Goal: Transaction & Acquisition: Purchase product/service

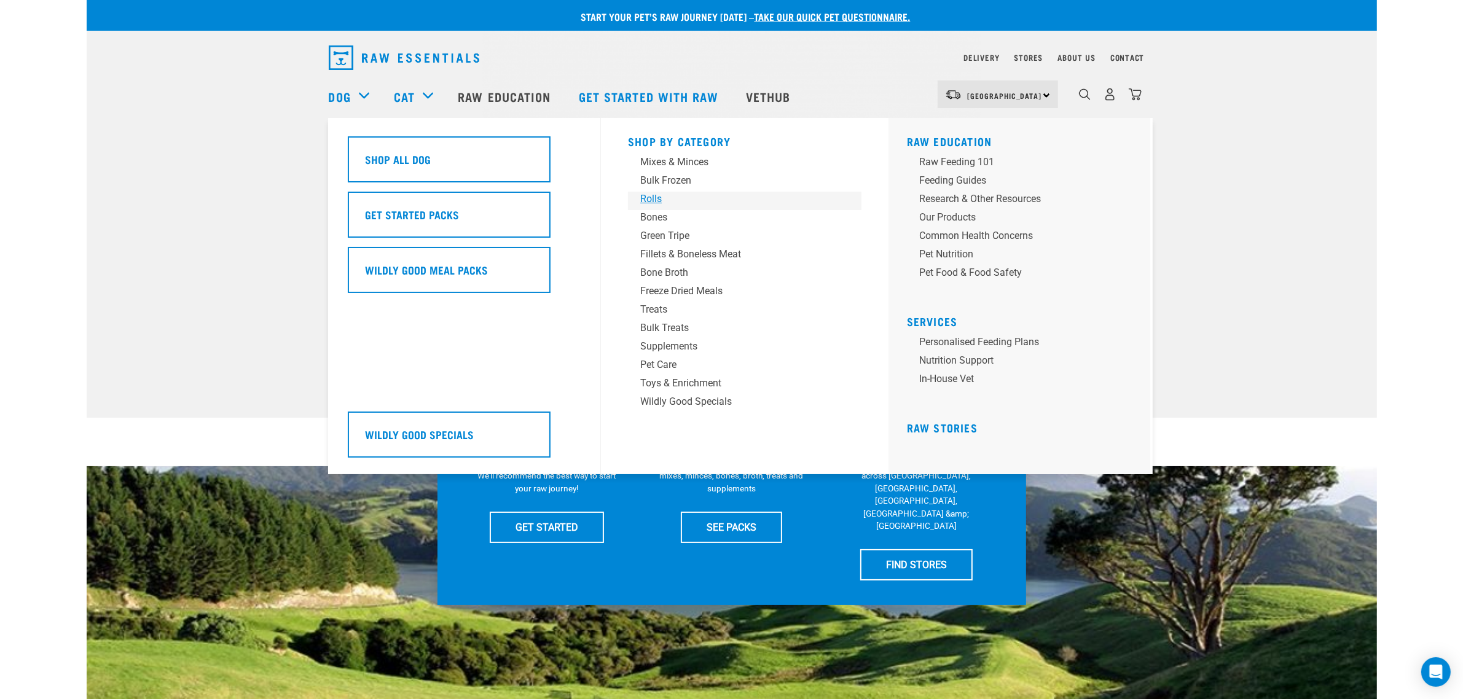
click at [655, 192] on div "Rolls" at bounding box center [736, 199] width 192 height 15
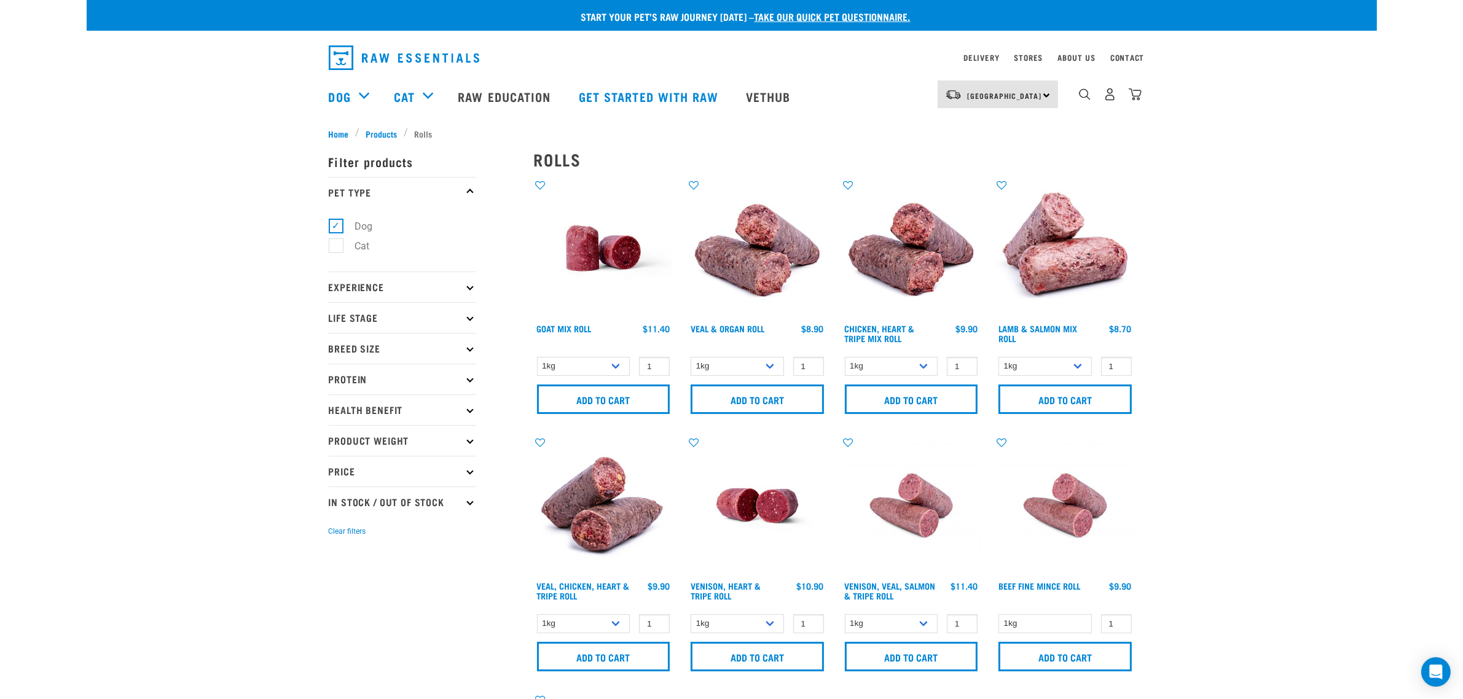
click at [627, 264] on img at bounding box center [603, 248] width 139 height 139
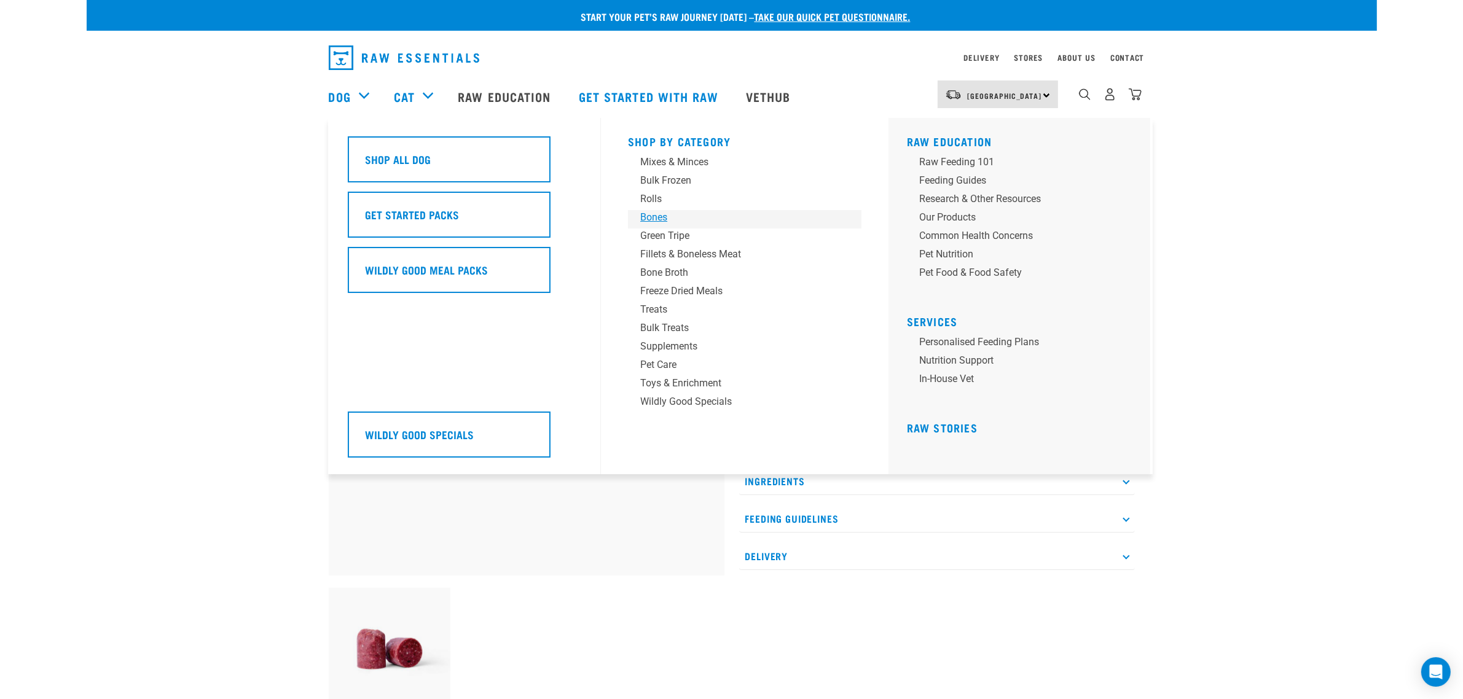
click at [646, 214] on div "Bones" at bounding box center [736, 217] width 192 height 15
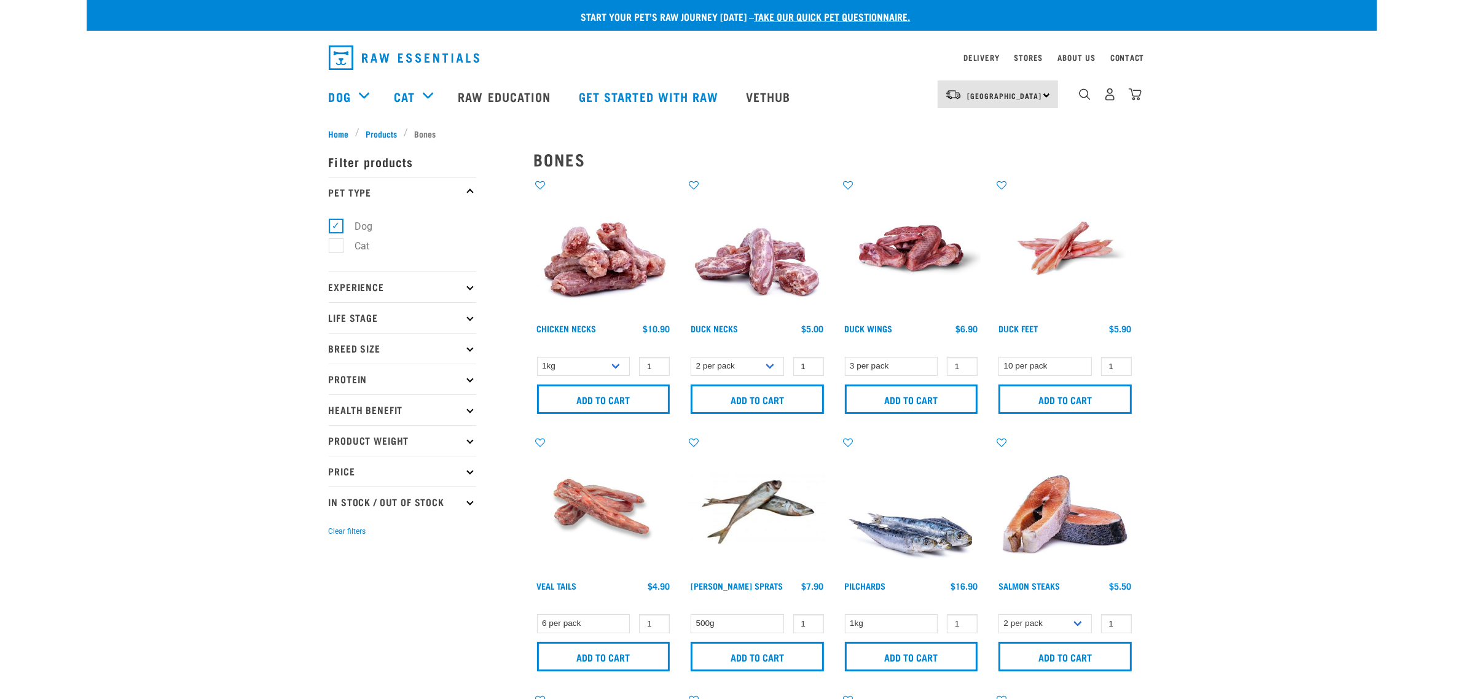
click at [443, 345] on p "Breed Size" at bounding box center [402, 348] width 147 height 31
click at [370, 424] on label "Large Dogs" at bounding box center [372, 422] width 74 height 15
click at [337, 424] on input "Large Dogs" at bounding box center [333, 420] width 8 height 8
checkbox input "true"
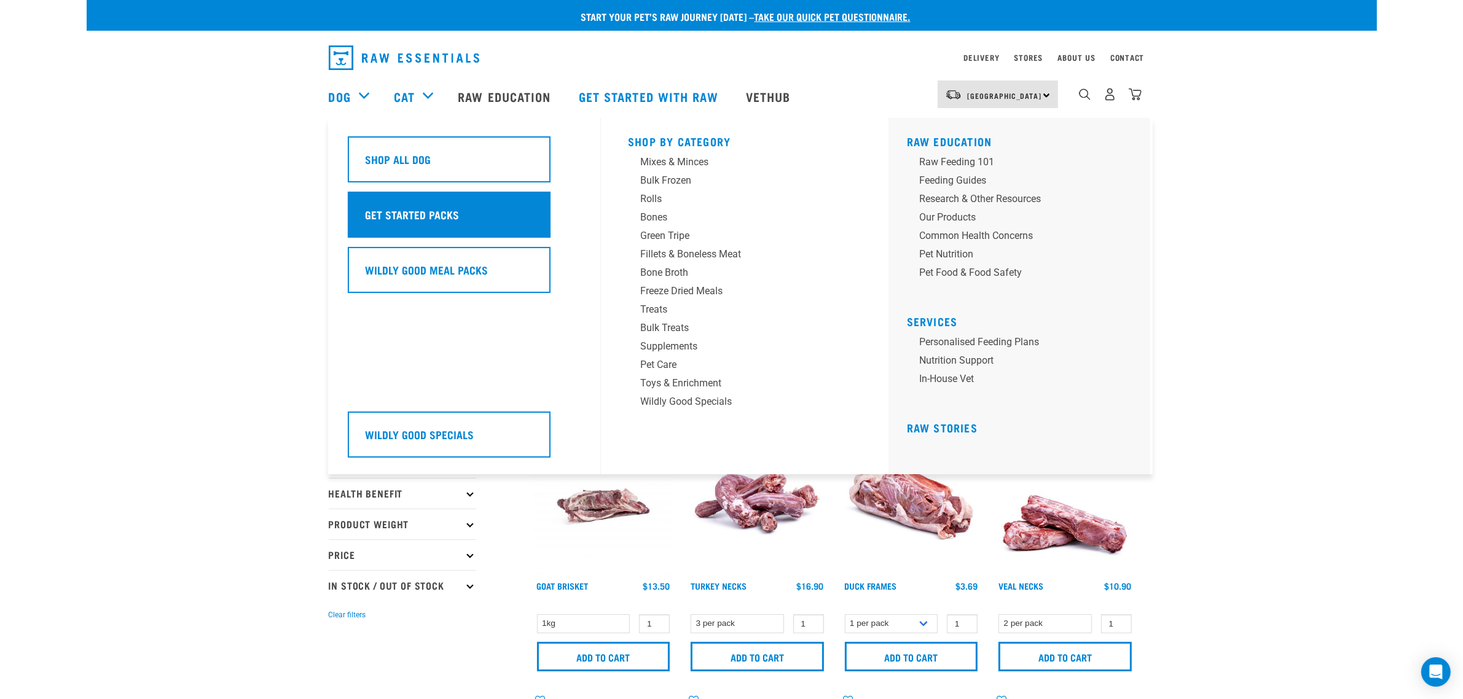
click at [404, 212] on h5 "Get Started Packs" at bounding box center [412, 214] width 94 height 16
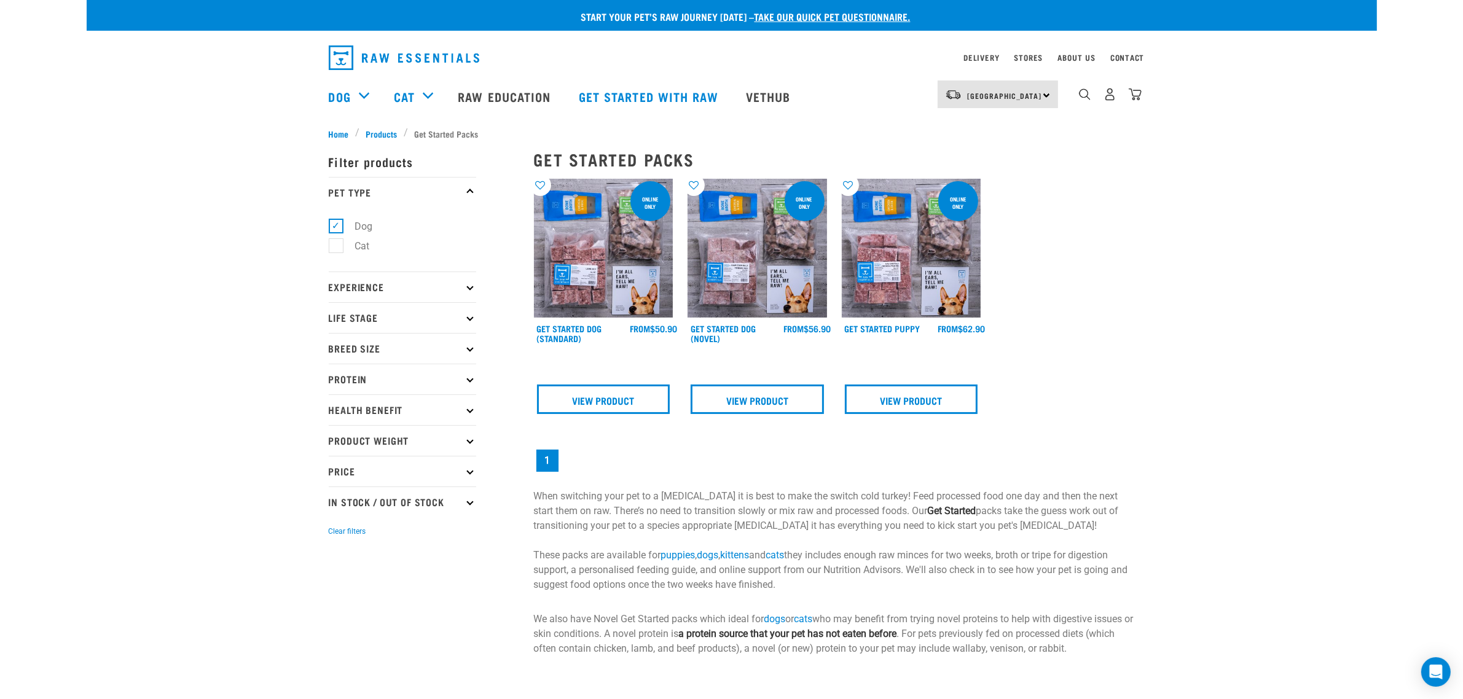
click at [577, 284] on img at bounding box center [603, 248] width 139 height 139
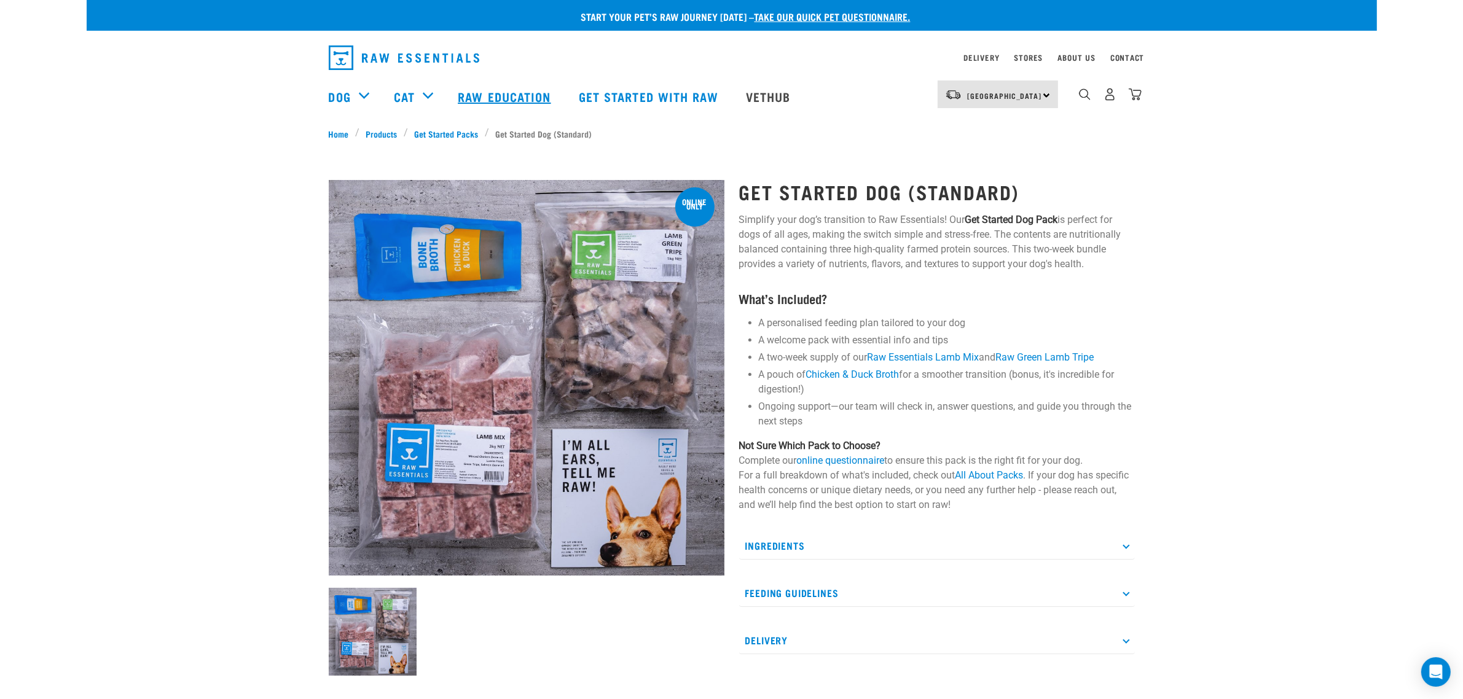
click at [542, 95] on link "Raw Education" at bounding box center [505, 96] width 120 height 49
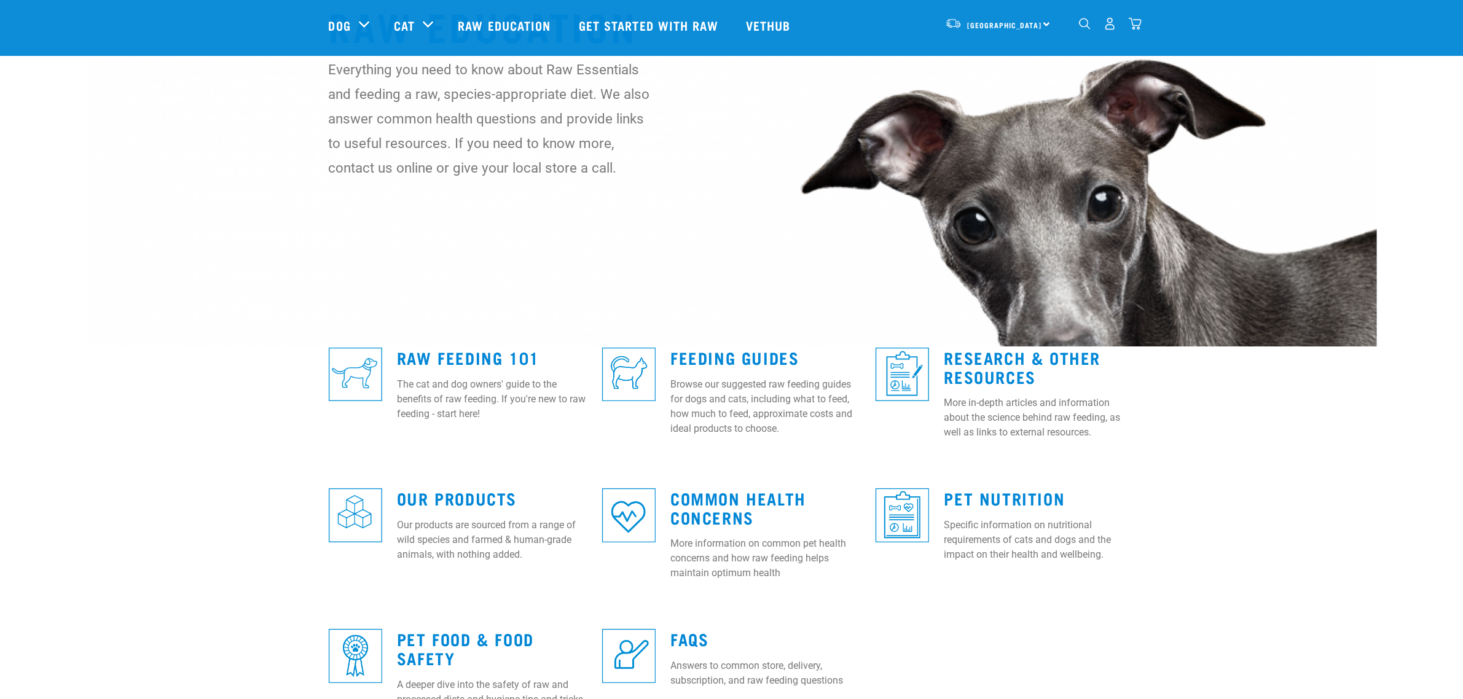
scroll to position [154, 0]
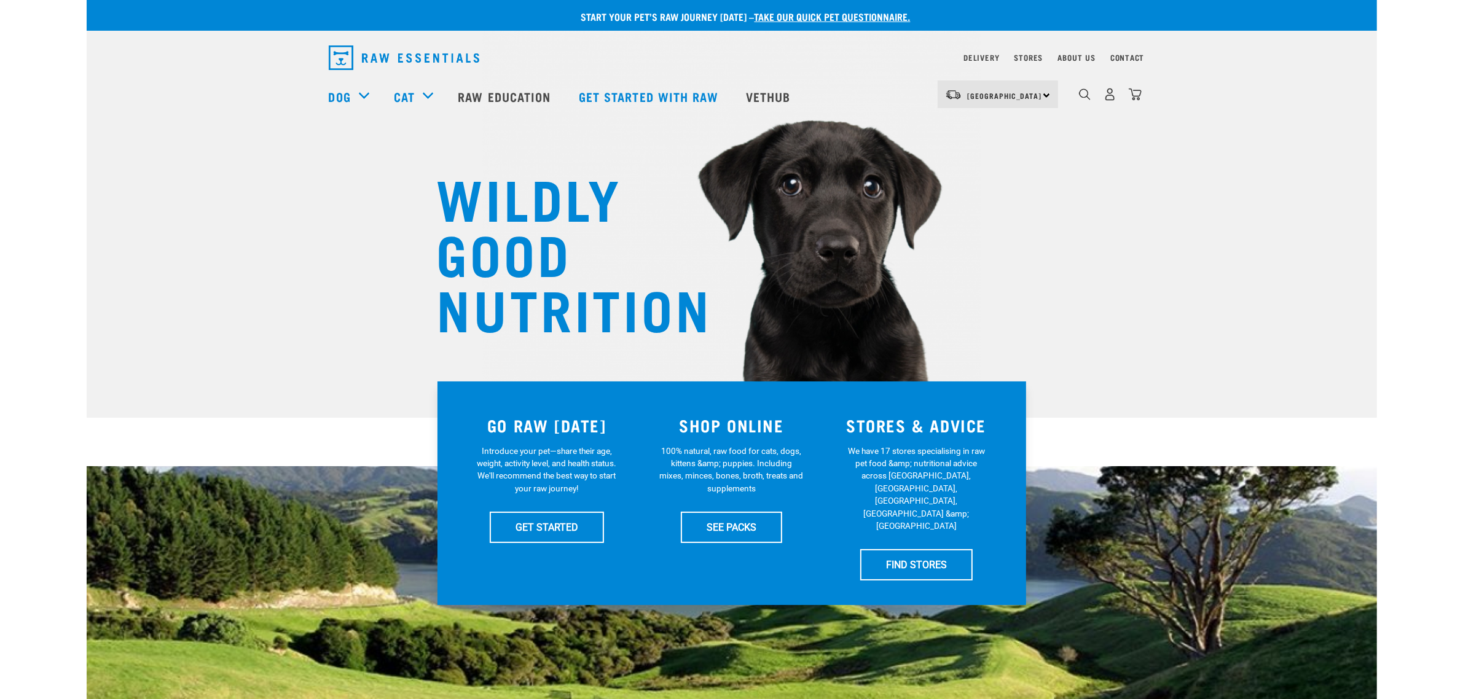
click at [1143, 97] on div "North Island North Island South Island Dog Shop All Dog Get Started Packs 7" at bounding box center [732, 96] width 826 height 49
click at [1136, 97] on img "dropdown navigation" at bounding box center [1134, 94] width 13 height 13
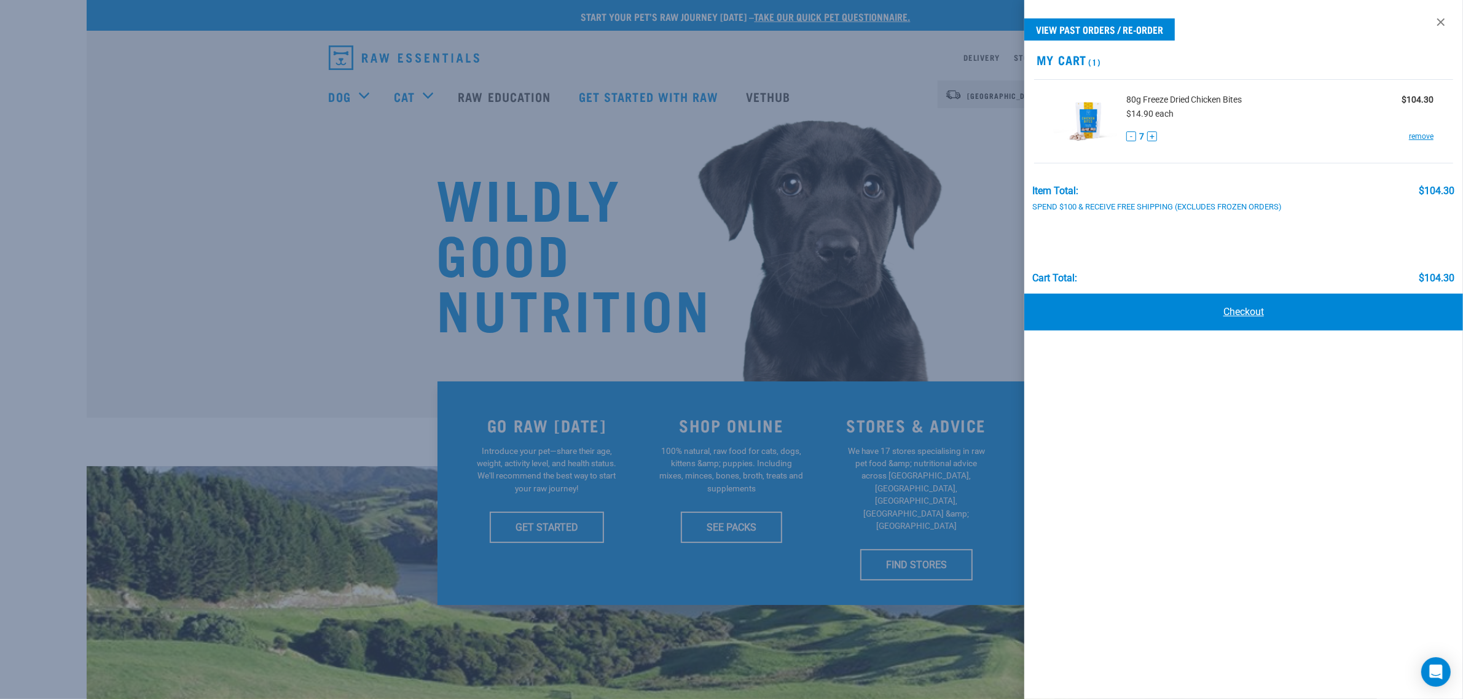
click at [1224, 316] on link "Checkout" at bounding box center [1243, 312] width 439 height 37
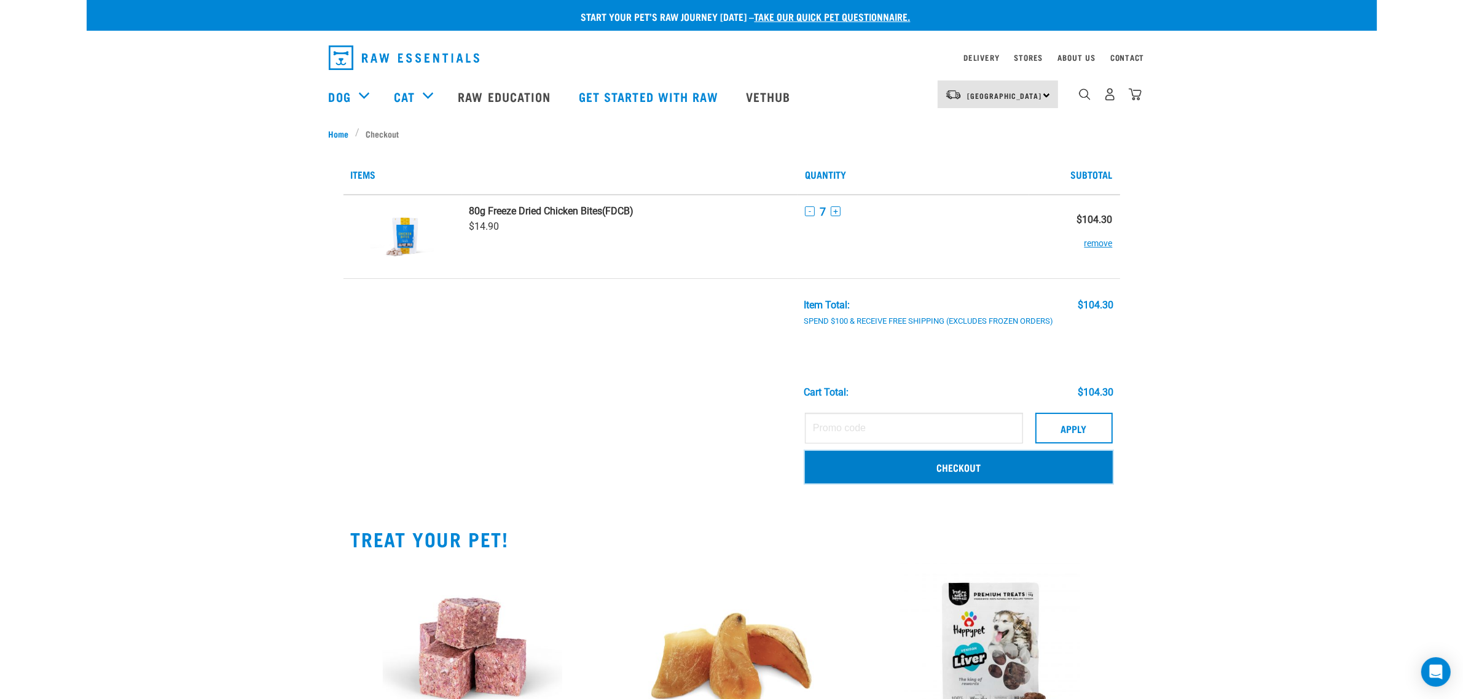
click at [1002, 467] on link "Checkout" at bounding box center [959, 467] width 308 height 32
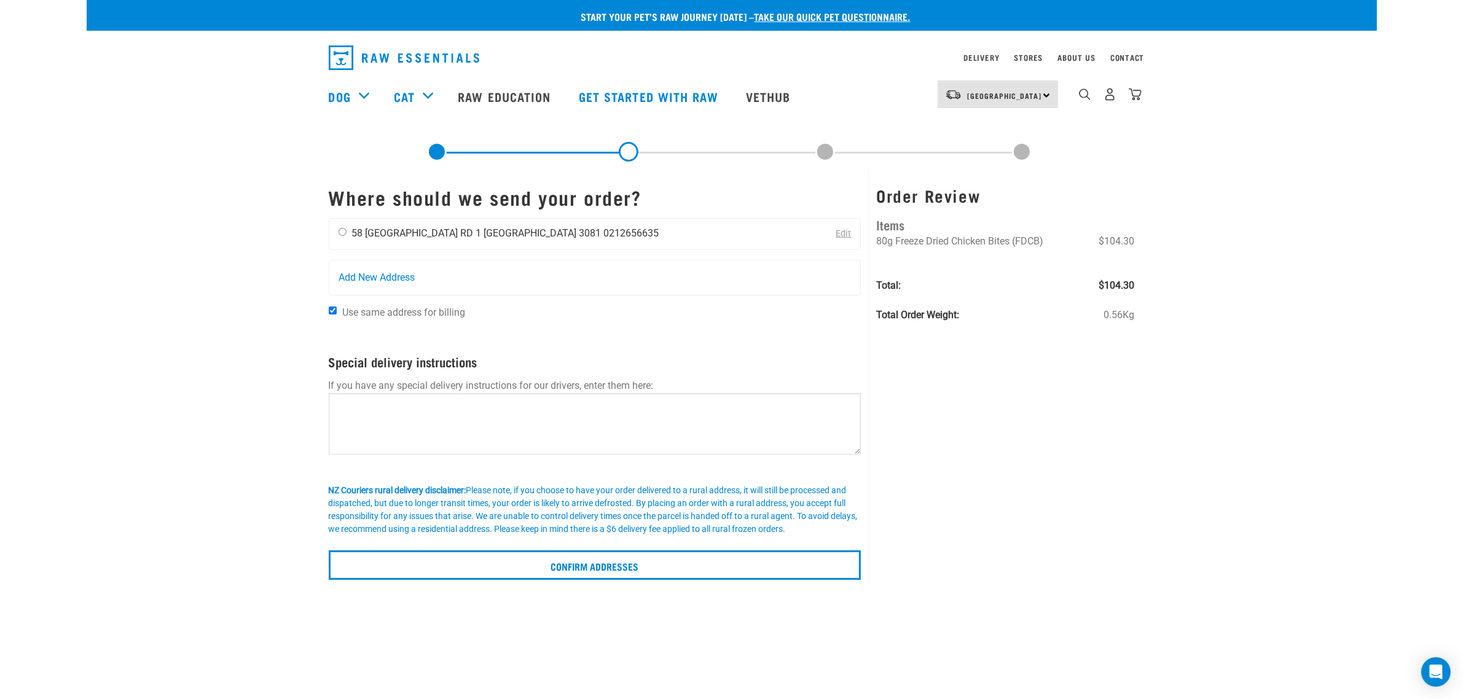
click at [424, 235] on li "58 [GEOGRAPHIC_DATA]" at bounding box center [405, 233] width 106 height 12
click at [345, 232] on input "radio" at bounding box center [342, 232] width 8 height 8
radio input "true"
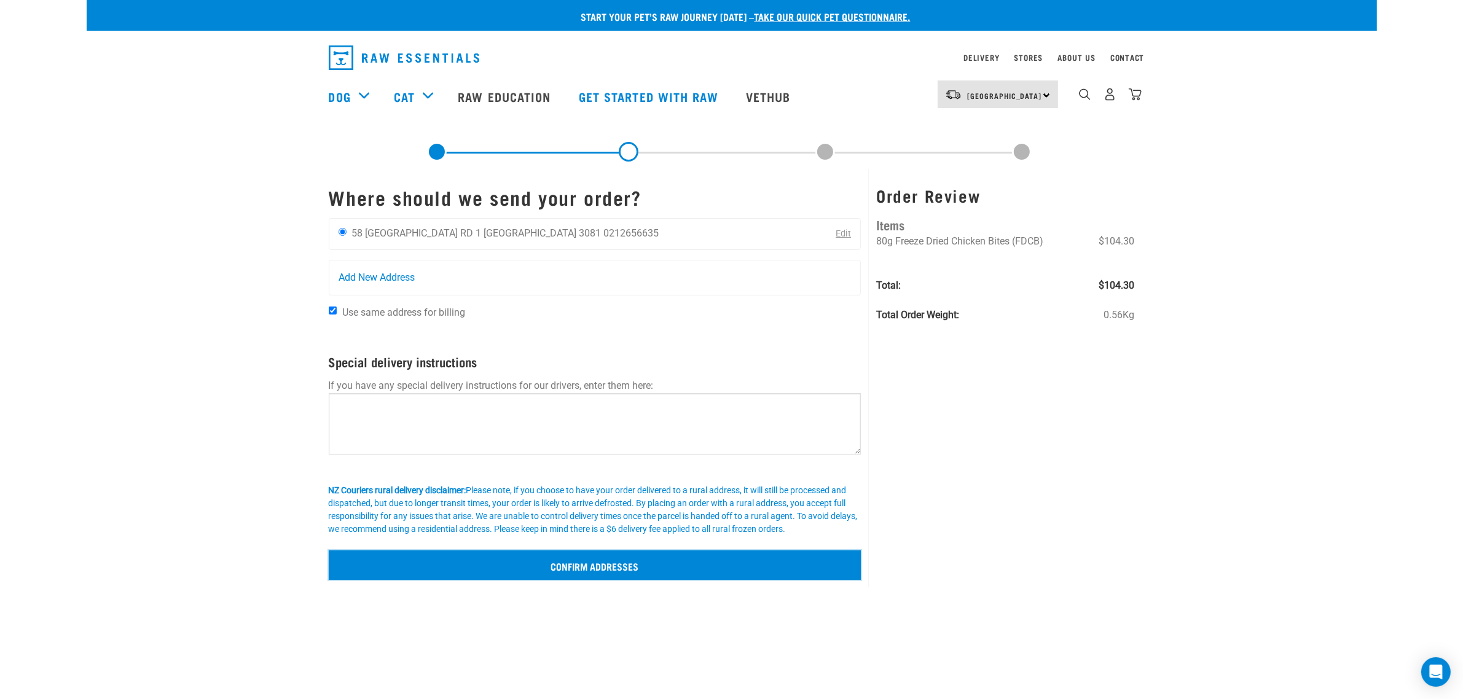
click at [600, 566] on input "Confirm addresses" at bounding box center [595, 564] width 533 height 29
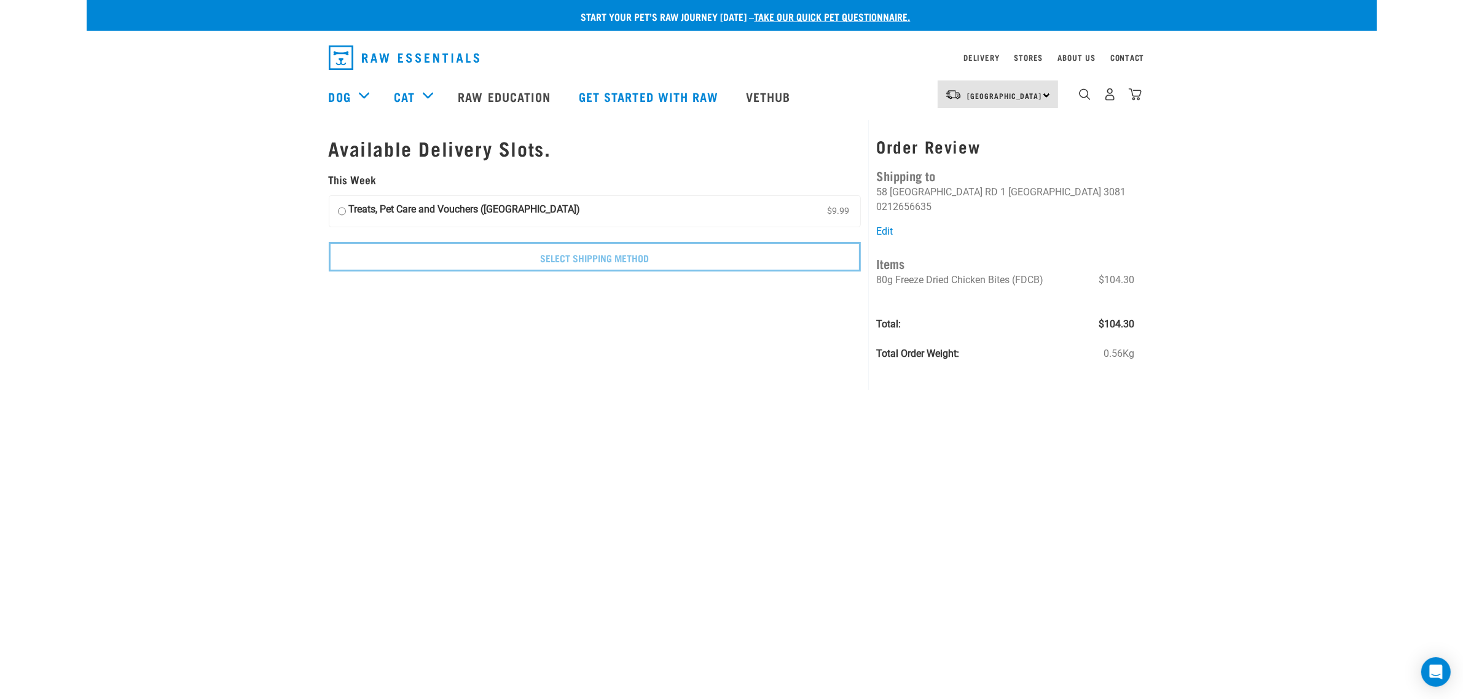
click at [464, 209] on strong "Treats, Pet Care and Vouchers (North Island)" at bounding box center [465, 211] width 232 height 18
click at [346, 209] on input "Treats, Pet Care and Vouchers (North Island) $9.99" at bounding box center [342, 211] width 8 height 18
radio input "true"
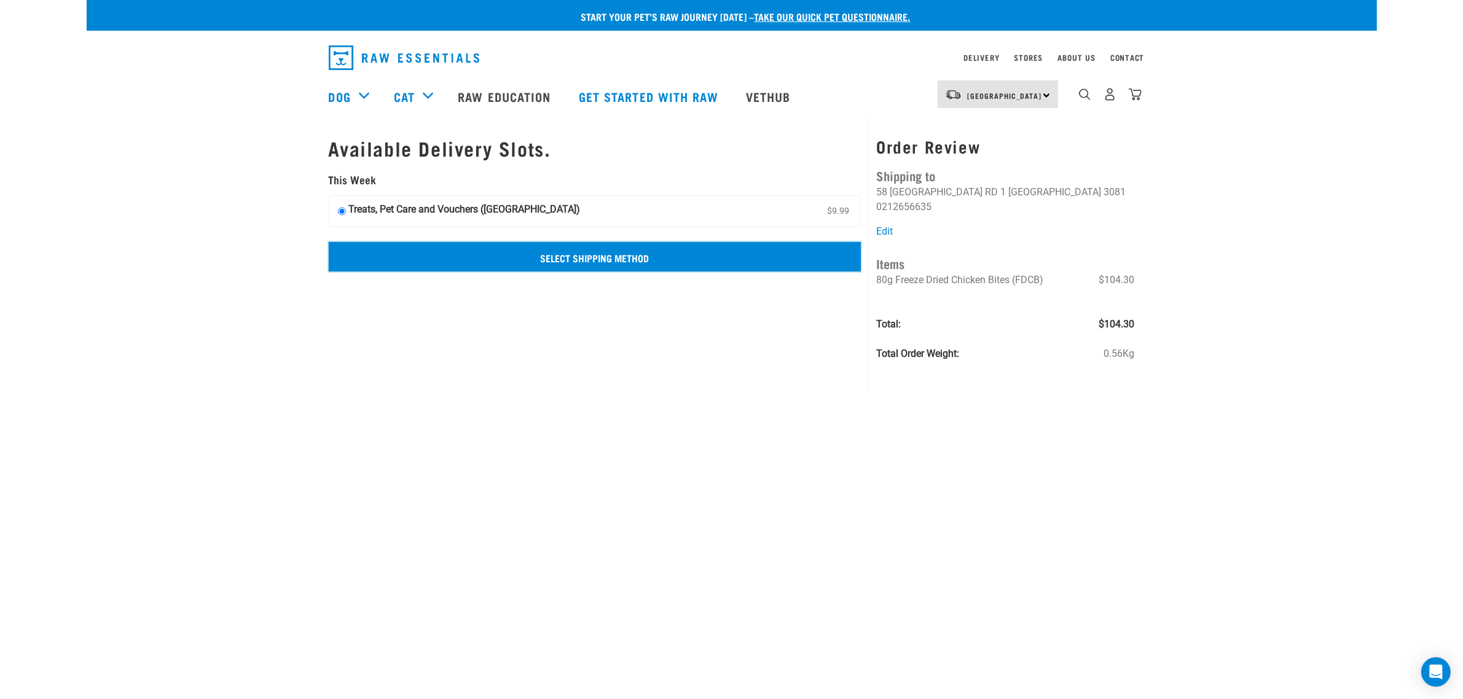
click at [585, 255] on input "Select Shipping Method" at bounding box center [595, 256] width 533 height 29
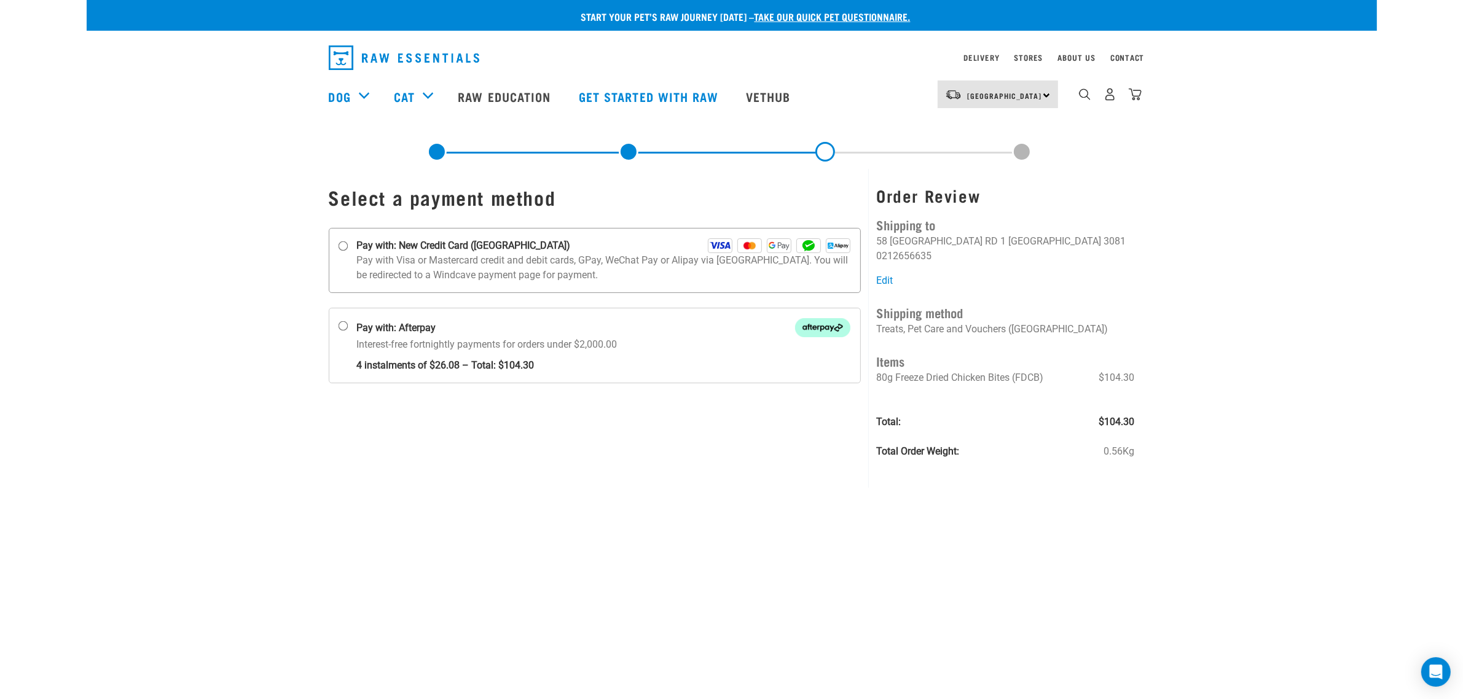
click at [367, 246] on strong "Pay with: New Credit Card ([GEOGRAPHIC_DATA])" at bounding box center [464, 245] width 214 height 15
click at [348, 246] on input "Pay with: New Credit Card ([GEOGRAPHIC_DATA])" at bounding box center [343, 246] width 10 height 10
radio input "true"
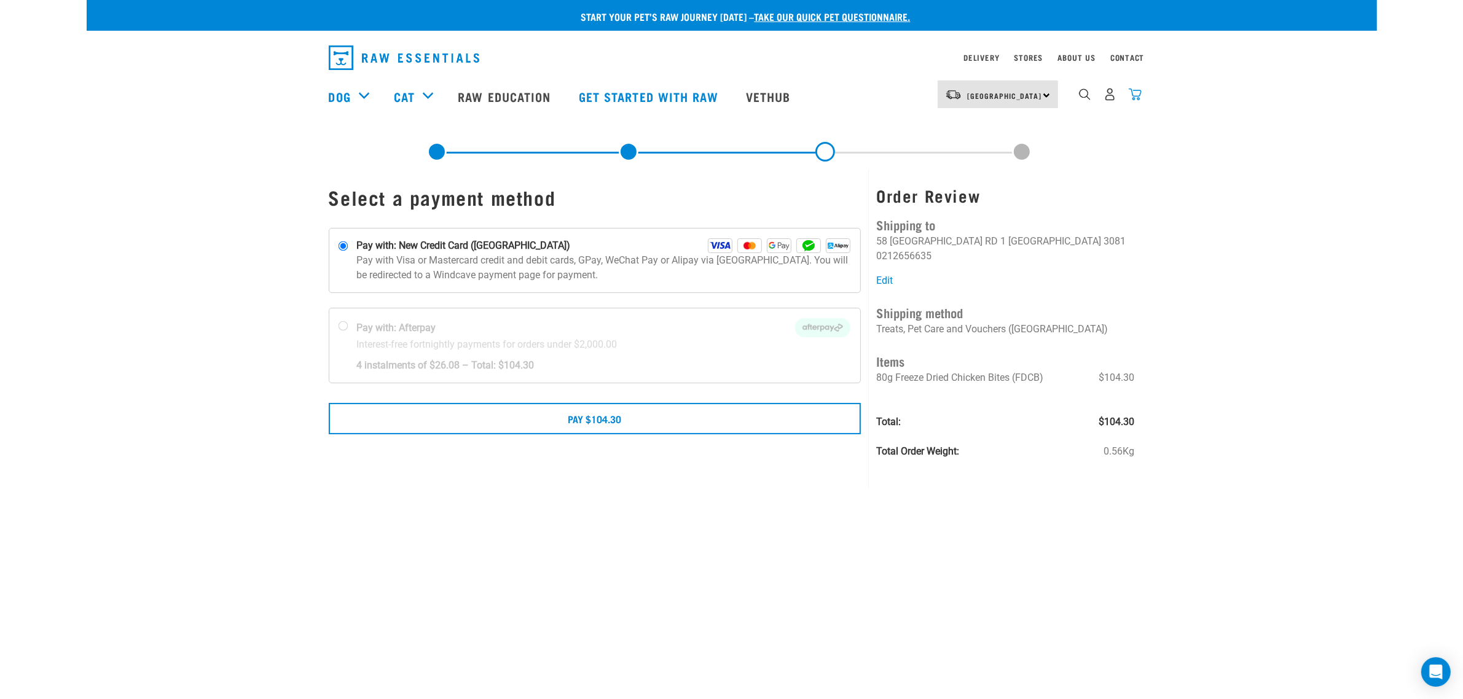
click at [1130, 100] on img "dropdown navigation" at bounding box center [1134, 94] width 13 height 13
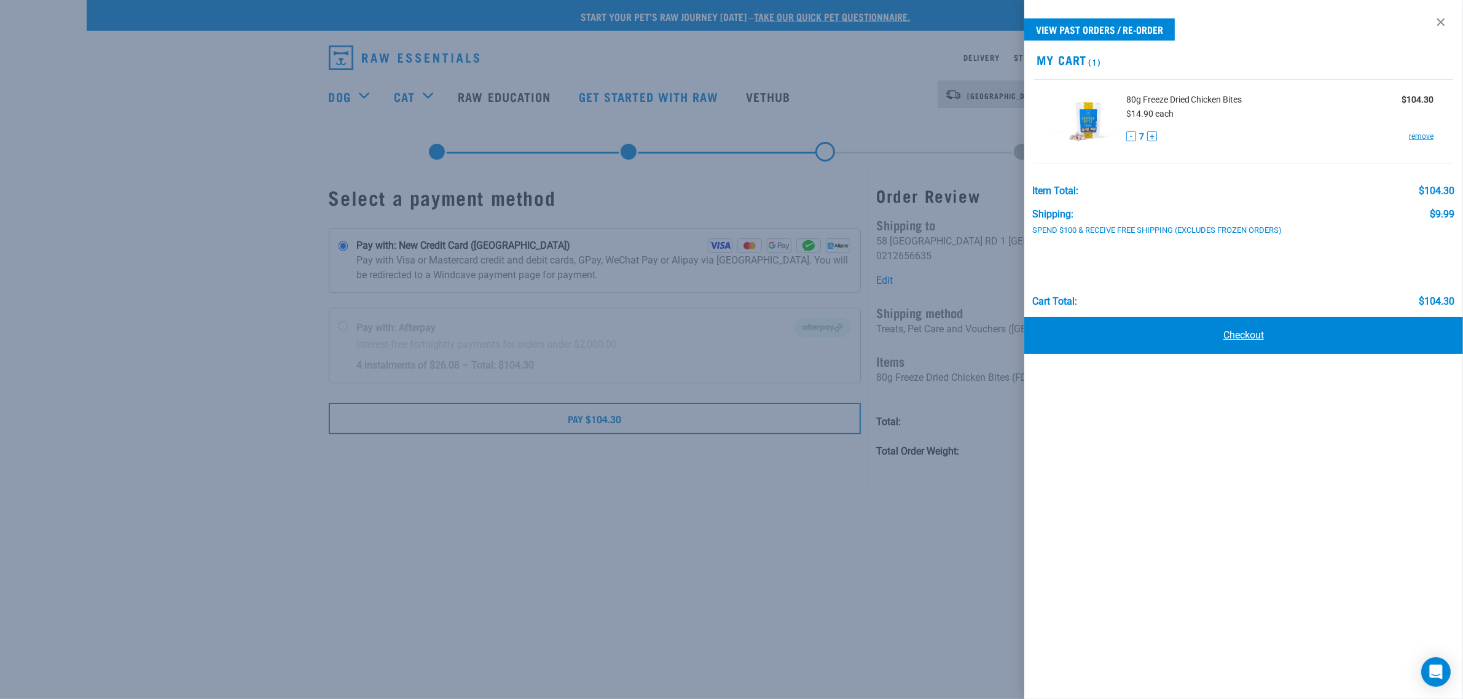
click at [1184, 334] on link "Checkout" at bounding box center [1243, 335] width 439 height 37
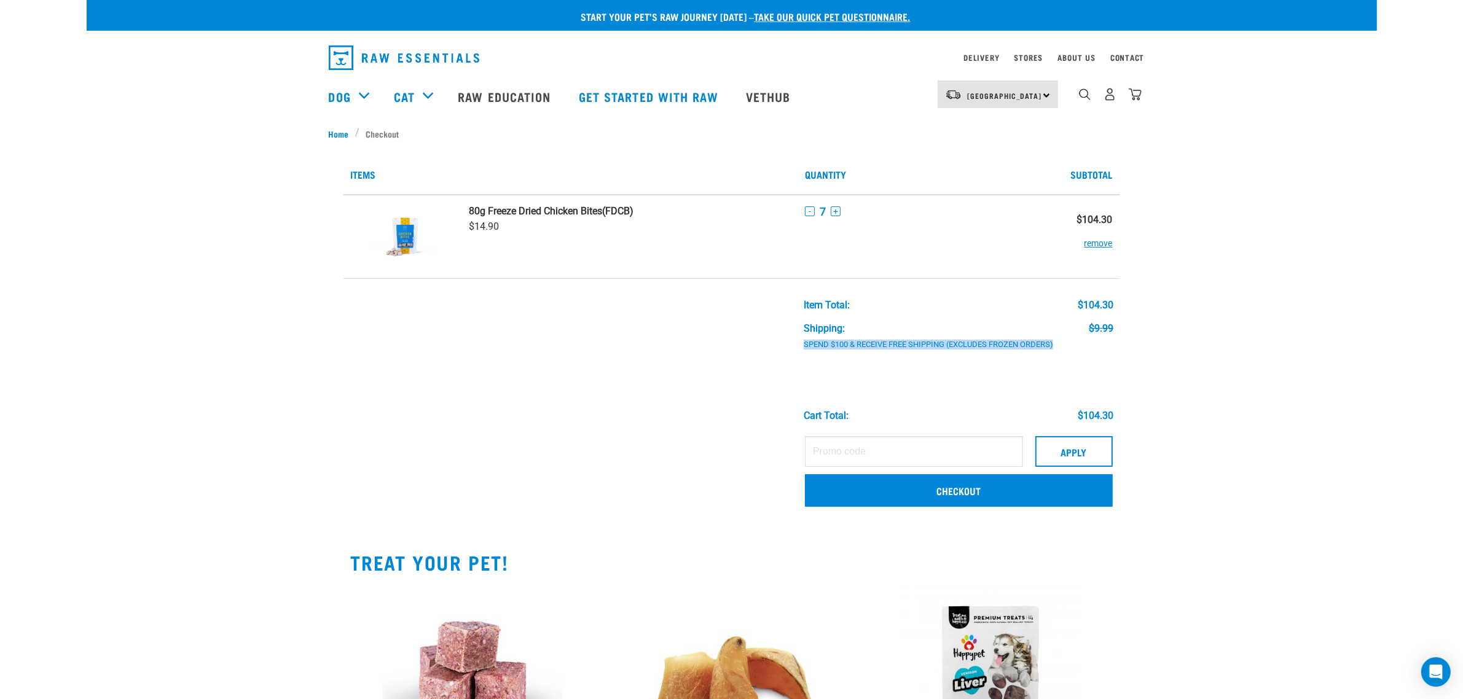
drag, startPoint x: 803, startPoint y: 342, endPoint x: 1063, endPoint y: 352, distance: 260.0
click at [1063, 352] on td "Item Total: $104.30 Shipping: $9.99 Spend $100 & Receive Free Shipping (Exclude…" at bounding box center [958, 353] width 322 height 151
click at [1359, 152] on div "Start your pet’s raw journey [DATE] – take our quick pet questionnaire. Deliver…" at bounding box center [732, 453] width 1290 height 907
click at [1135, 99] on img "dropdown navigation" at bounding box center [1134, 94] width 13 height 13
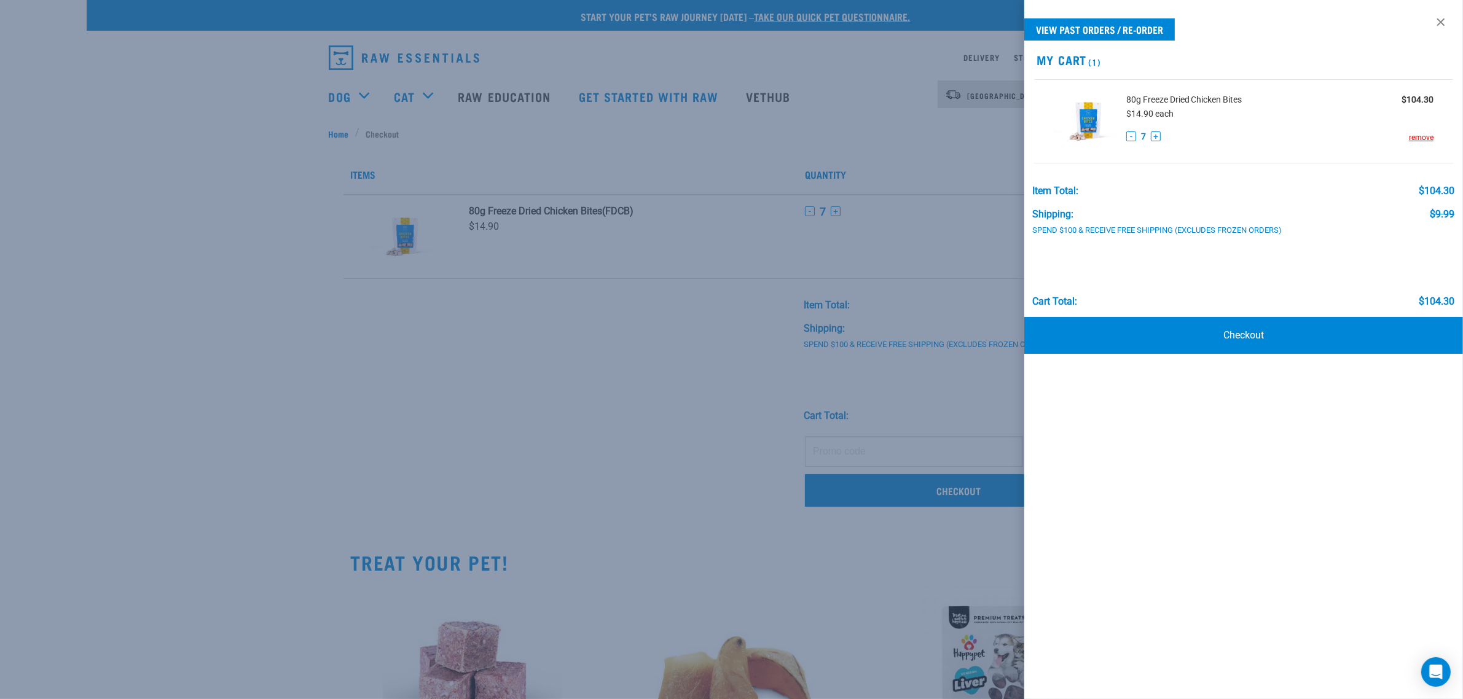
click at [962, 152] on div at bounding box center [731, 349] width 1463 height 699
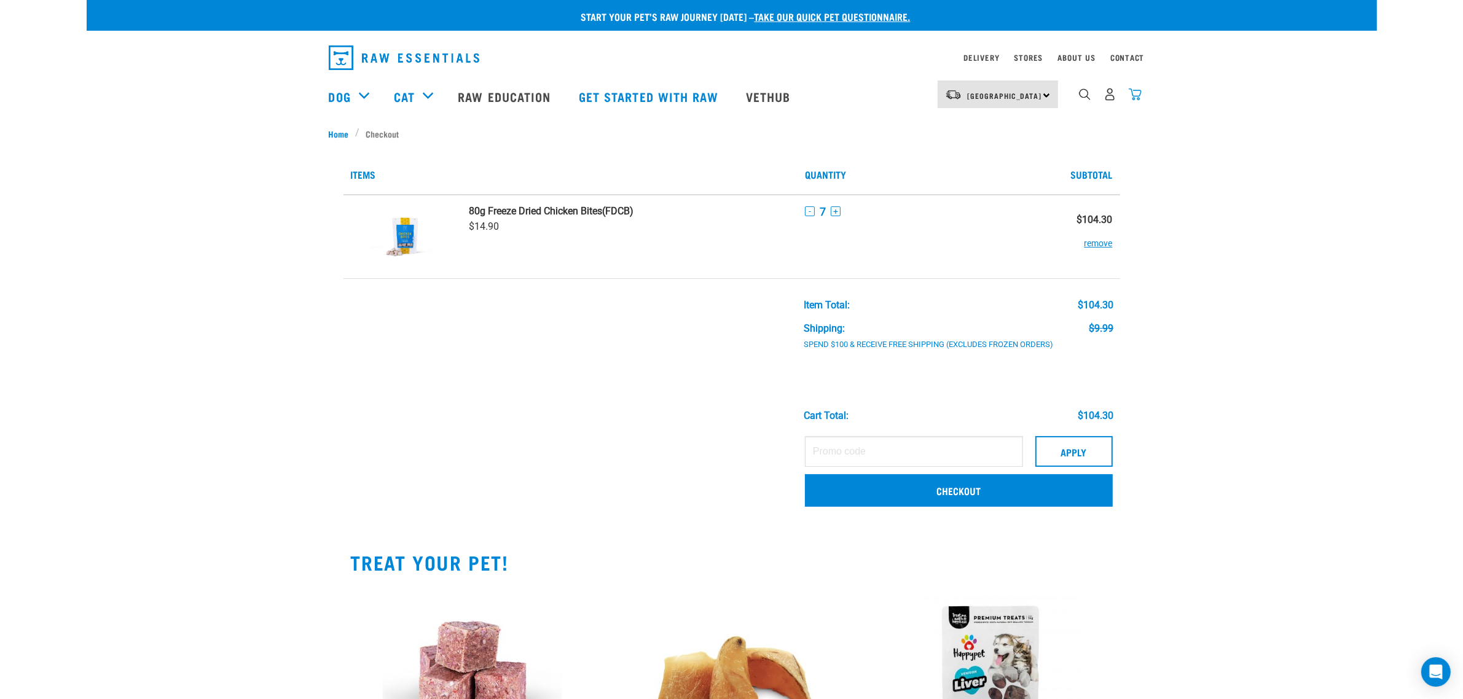
click at [1133, 100] on img "dropdown navigation" at bounding box center [1134, 94] width 13 height 13
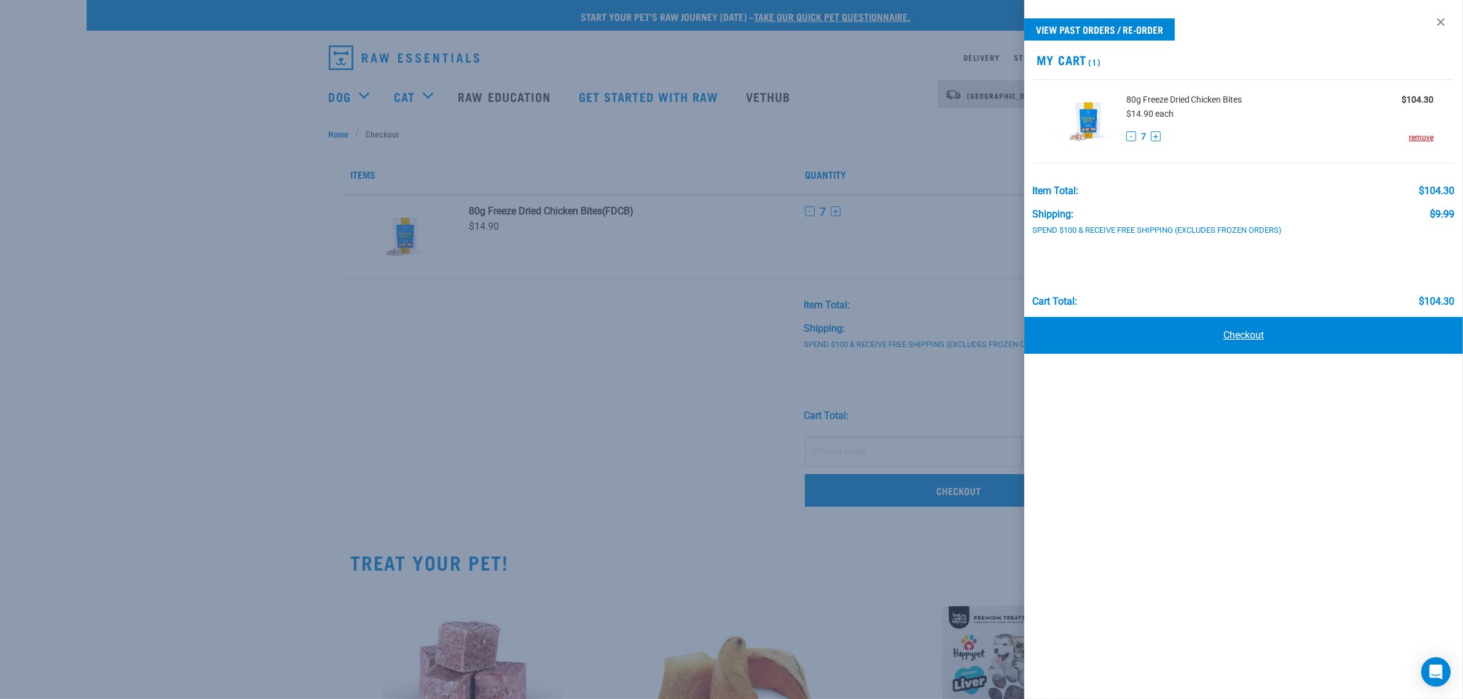
click at [1239, 332] on link "Checkout" at bounding box center [1243, 335] width 439 height 37
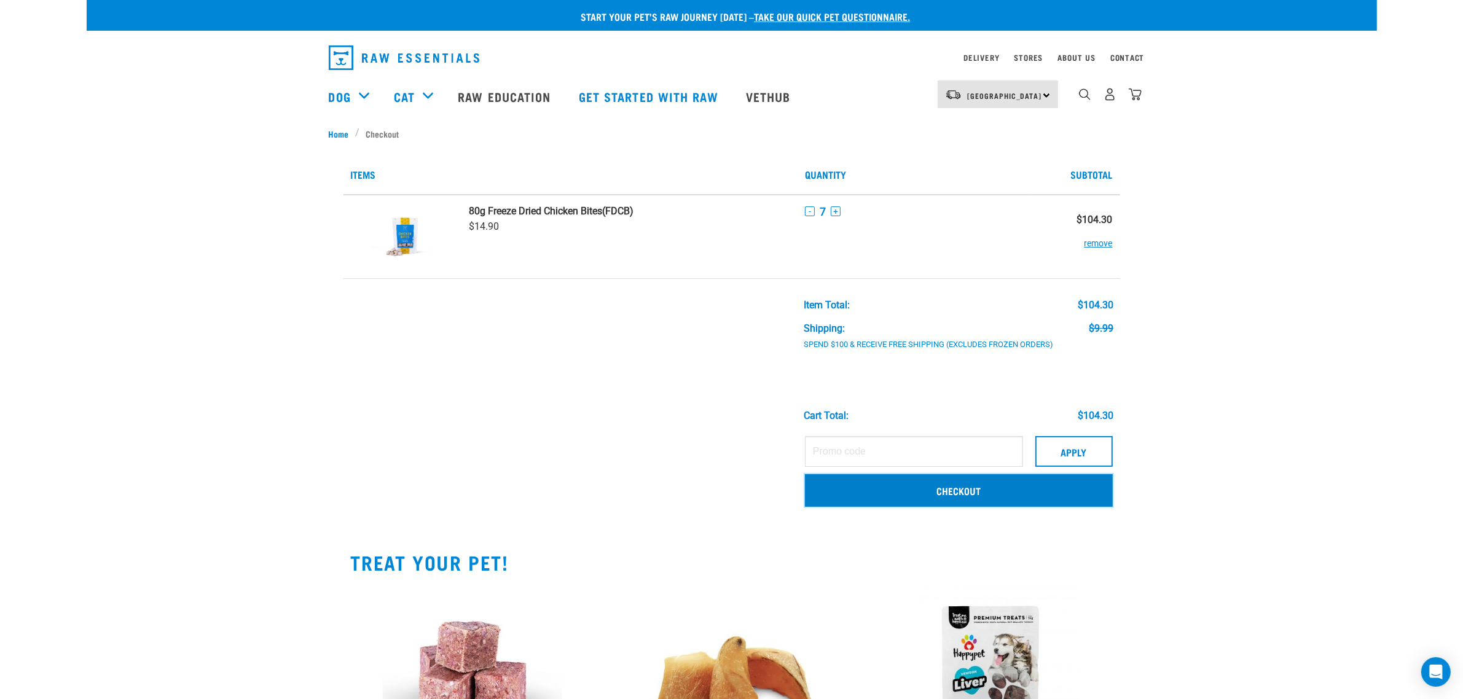
click at [1004, 489] on link "Checkout" at bounding box center [959, 490] width 308 height 32
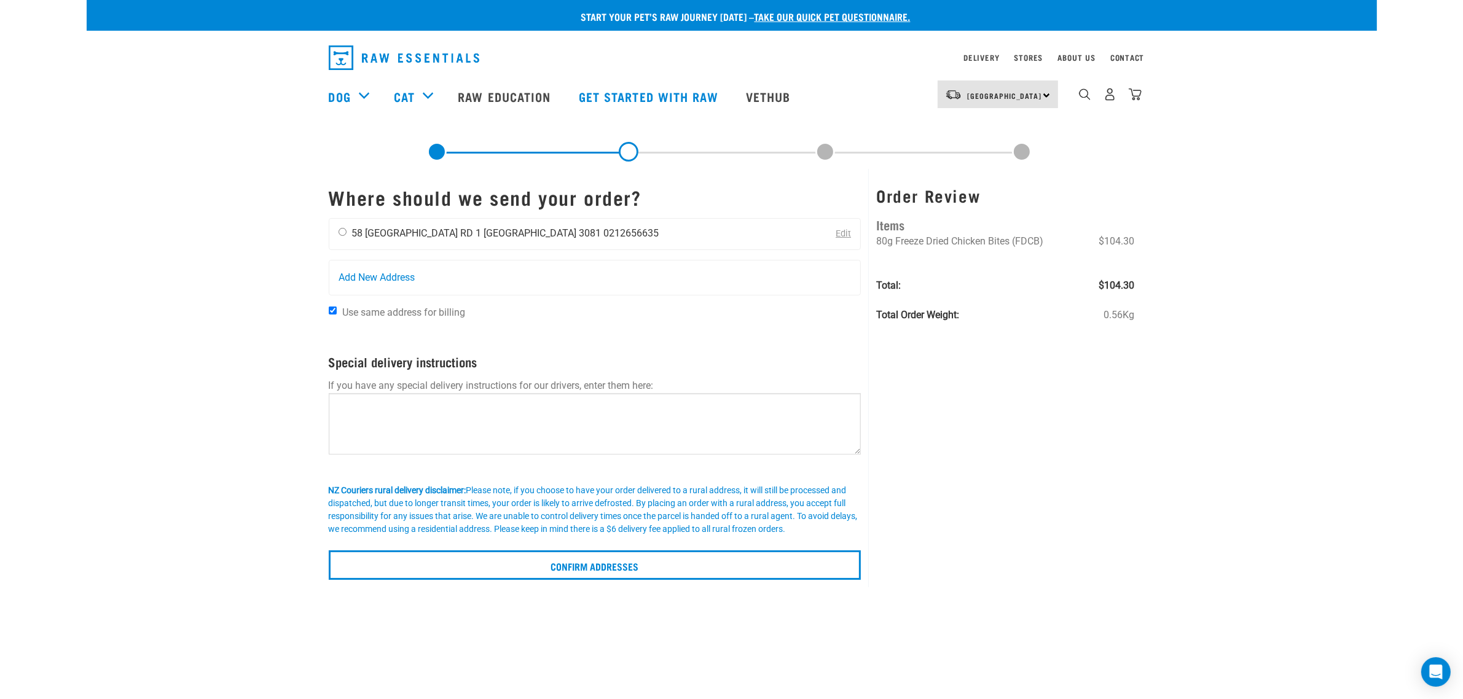
click at [337, 234] on div "[PERSON_NAME] [STREET_ADDRESS] RD 1 [GEOGRAPHIC_DATA] 3081 0212656635" at bounding box center [498, 234] width 339 height 31
click at [338, 235] on input "radio" at bounding box center [342, 232] width 8 height 8
radio input "true"
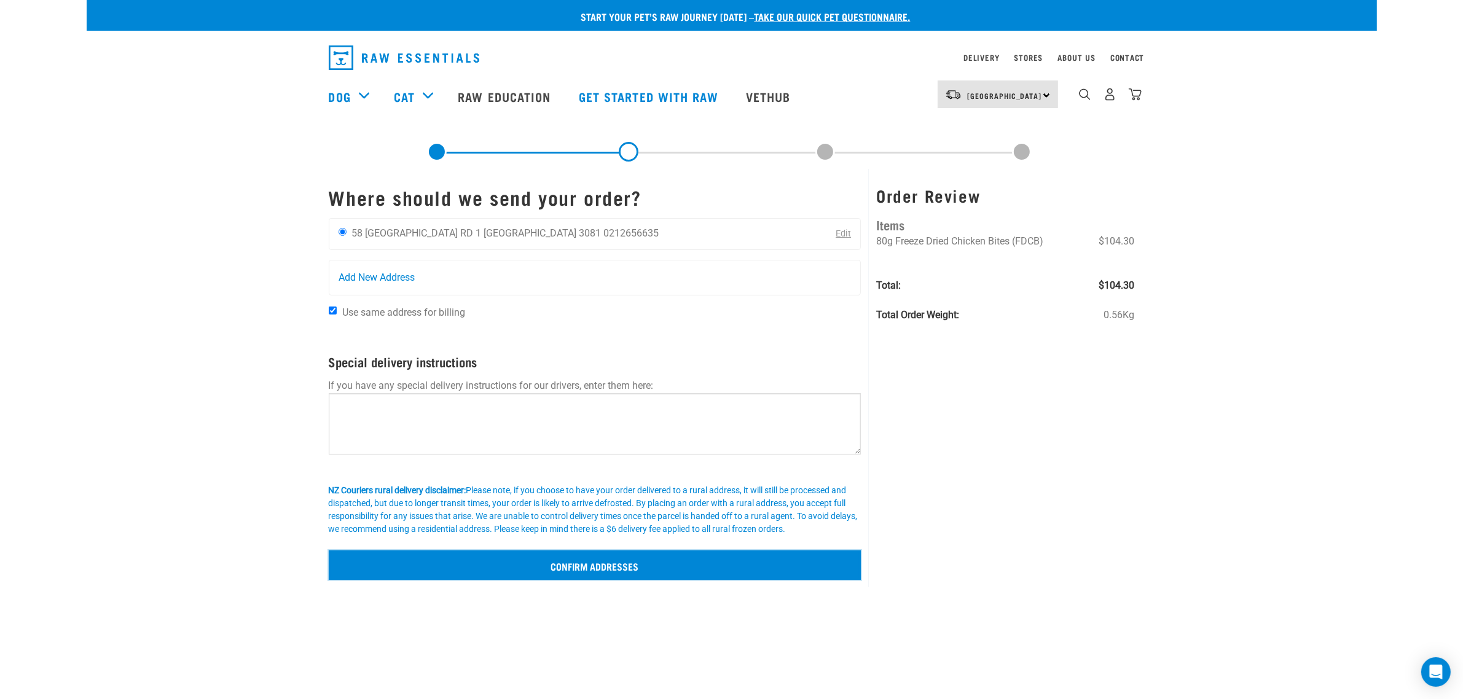
click at [511, 562] on input "Confirm addresses" at bounding box center [595, 564] width 533 height 29
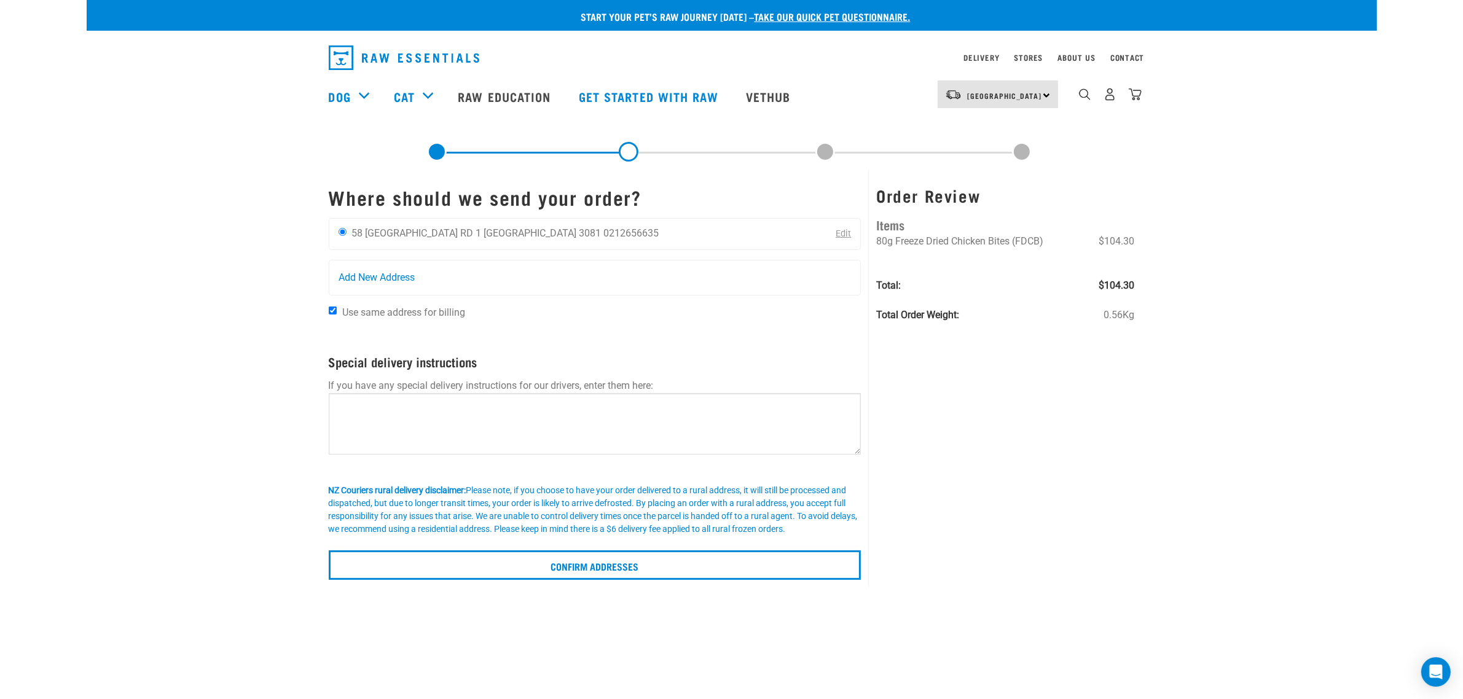
click at [838, 231] on link "Edit" at bounding box center [842, 234] width 15 height 10
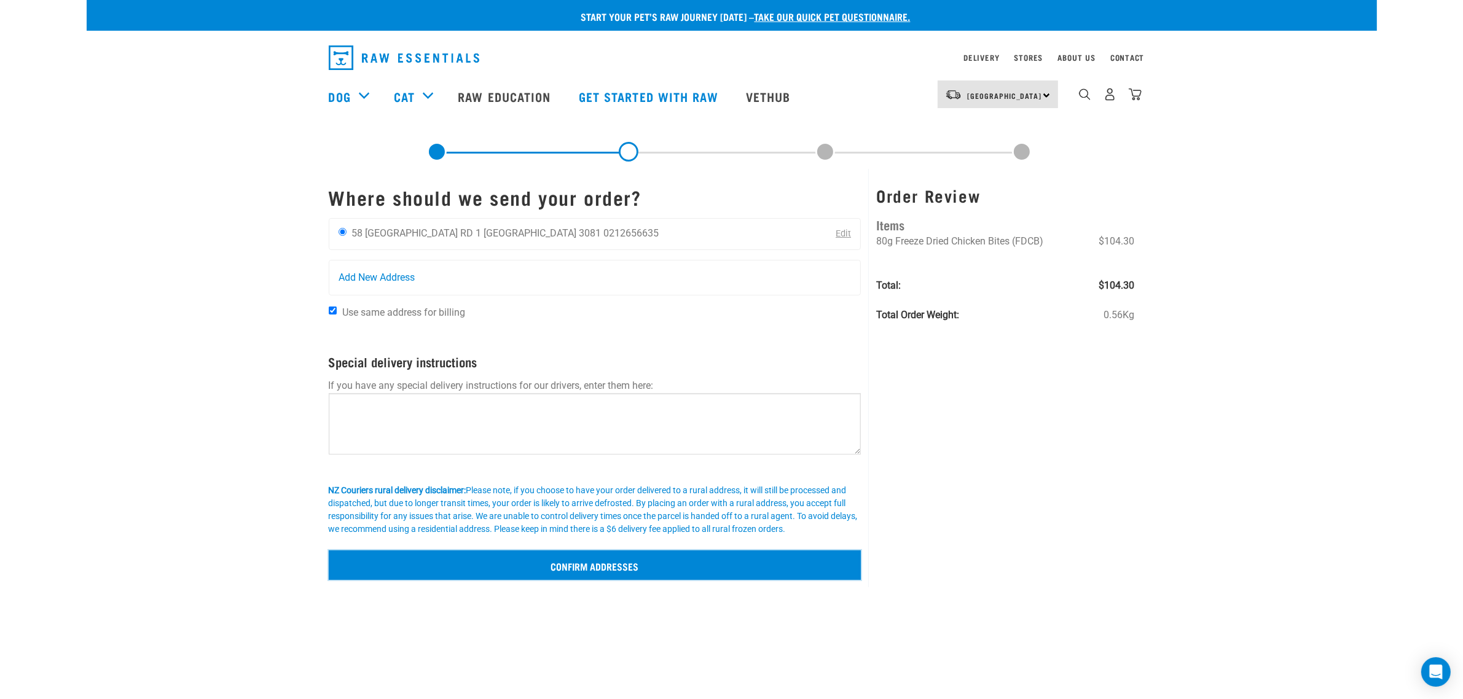
click at [576, 560] on input "Confirm addresses" at bounding box center [595, 564] width 533 height 29
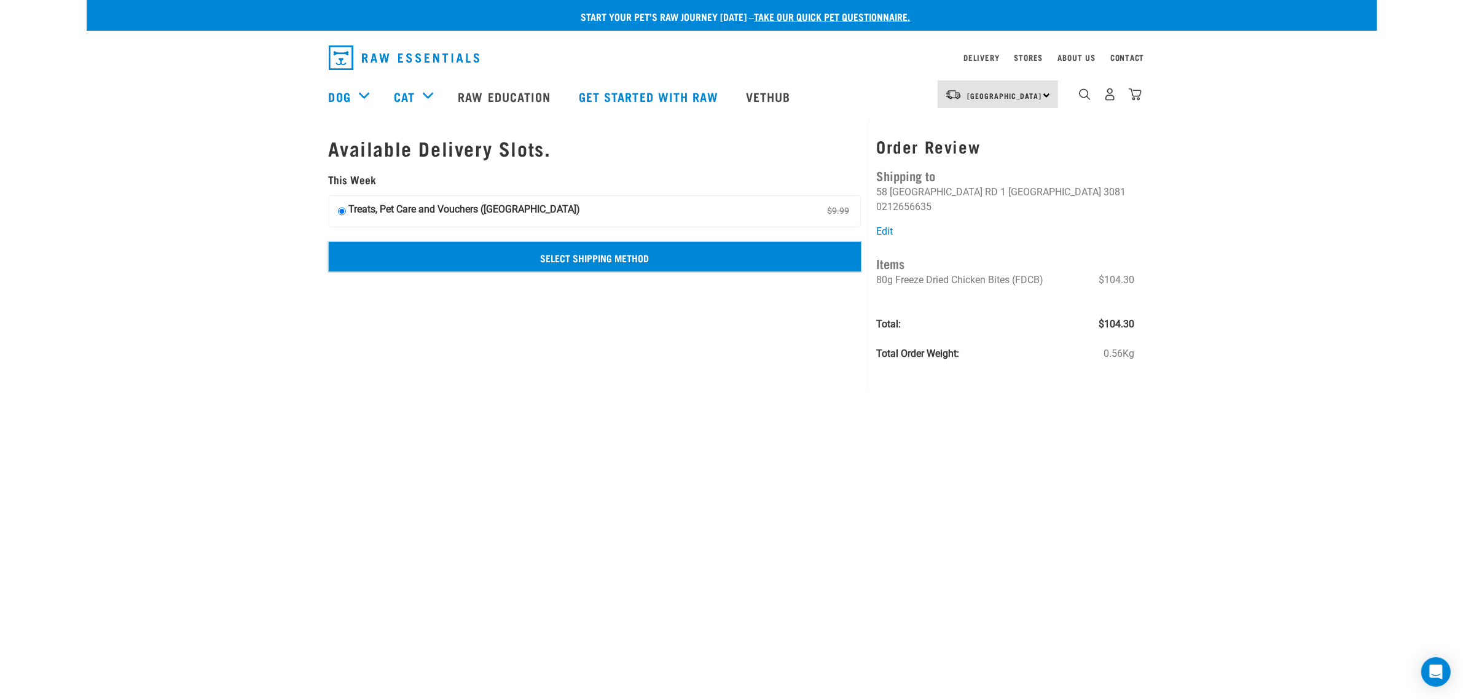
click at [826, 256] on input "Select Shipping Method" at bounding box center [595, 256] width 533 height 29
click at [777, 250] on input "Select Shipping Method" at bounding box center [595, 256] width 533 height 29
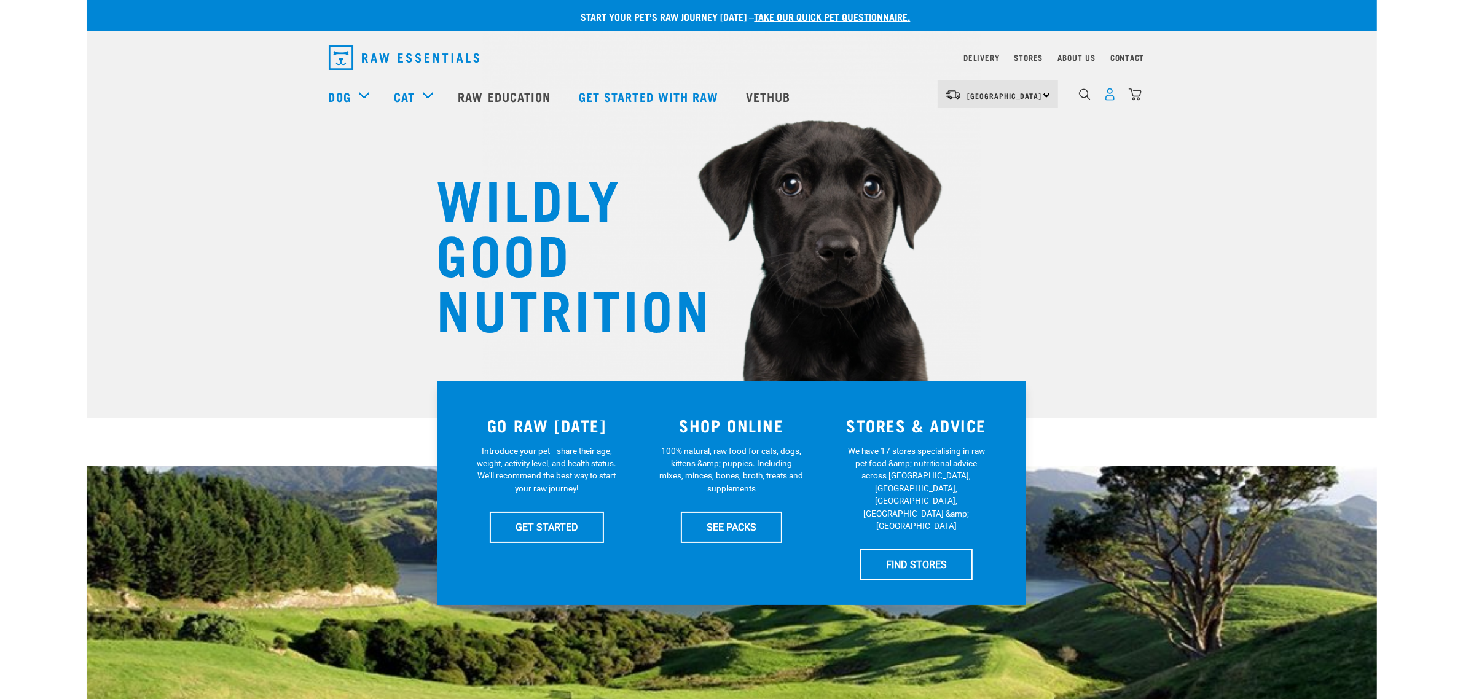
click at [1109, 101] on img "dropdown navigation" at bounding box center [1109, 94] width 13 height 13
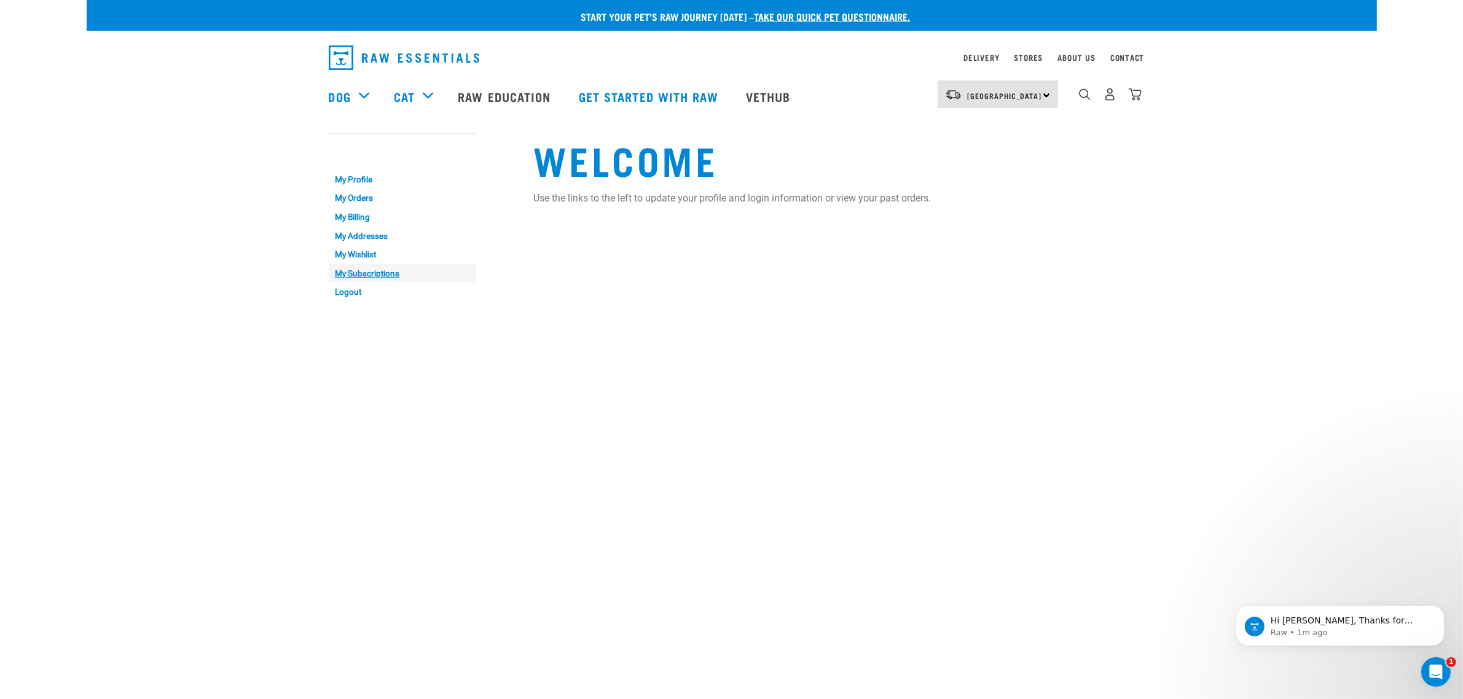
click at [369, 268] on link "My Subscriptions" at bounding box center [402, 273] width 147 height 19
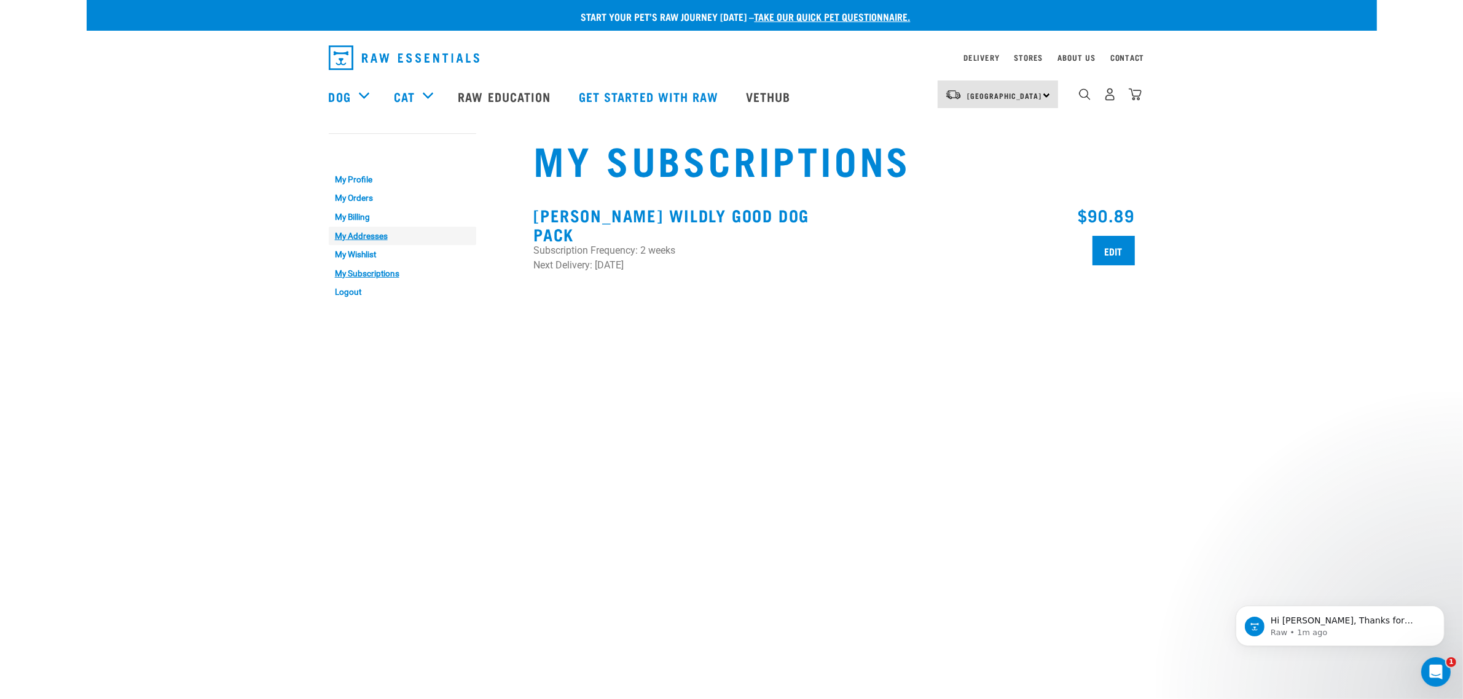
click at [372, 232] on link "My Addresses" at bounding box center [402, 236] width 147 height 19
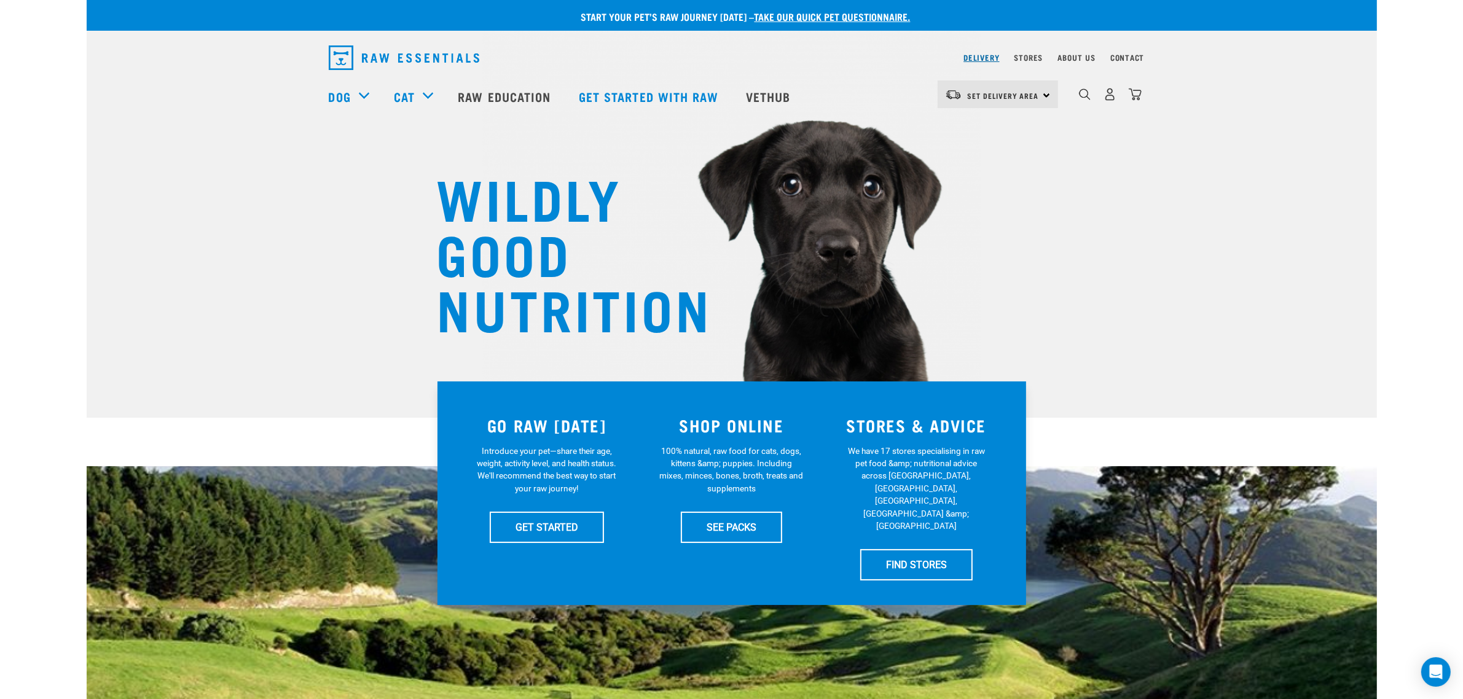
click at [993, 56] on link "Delivery" at bounding box center [981, 57] width 36 height 4
